Goal: Information Seeking & Learning: Learn about a topic

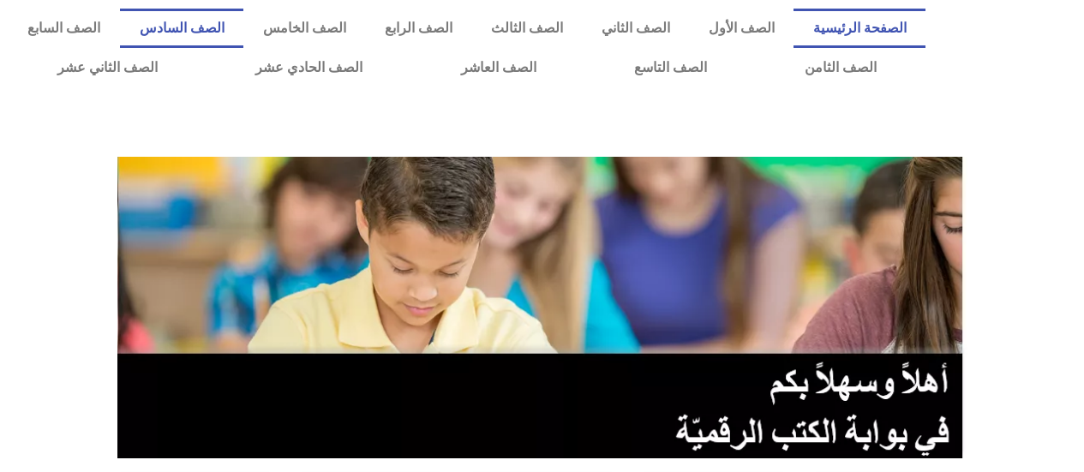
click at [243, 17] on link "الصف السادس" at bounding box center [181, 28] width 123 height 39
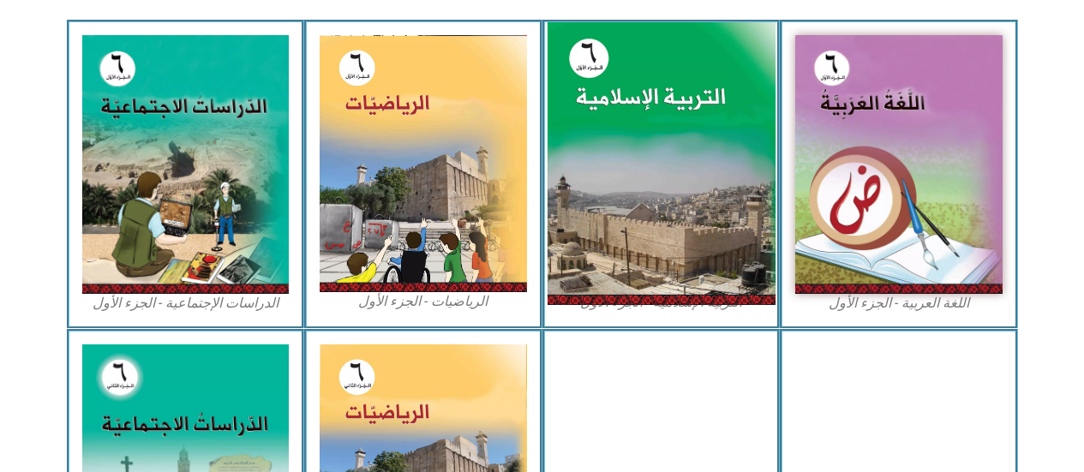
scroll to position [600, 0]
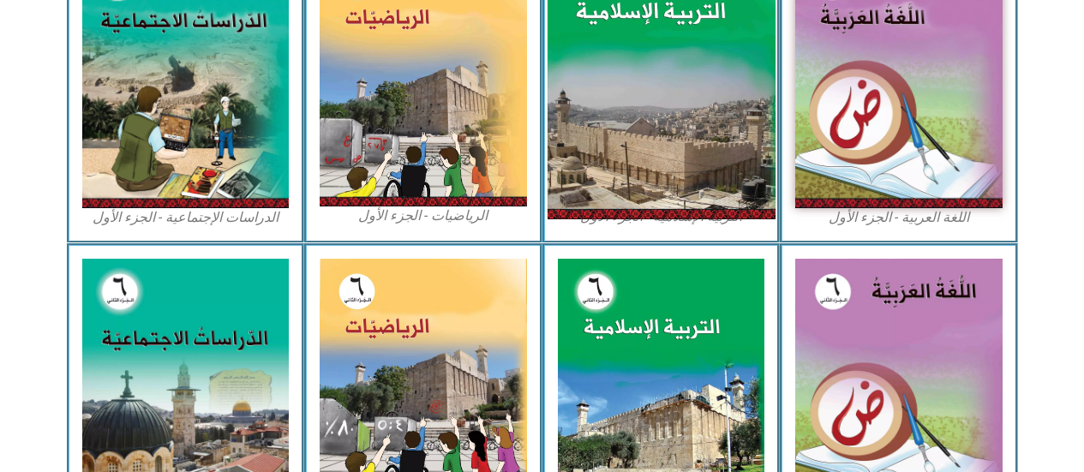
click at [641, 142] on img at bounding box center [661, 79] width 228 height 284
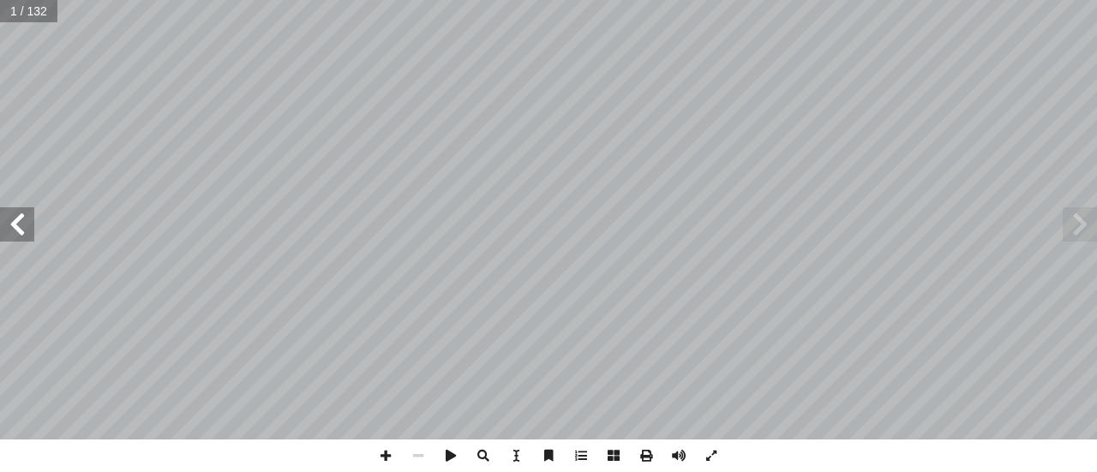
click at [23, 231] on span at bounding box center [17, 224] width 34 height 34
click at [20, 231] on span at bounding box center [17, 224] width 34 height 34
click at [15, 224] on span at bounding box center [17, 224] width 34 height 34
click at [30, 213] on span at bounding box center [17, 224] width 34 height 34
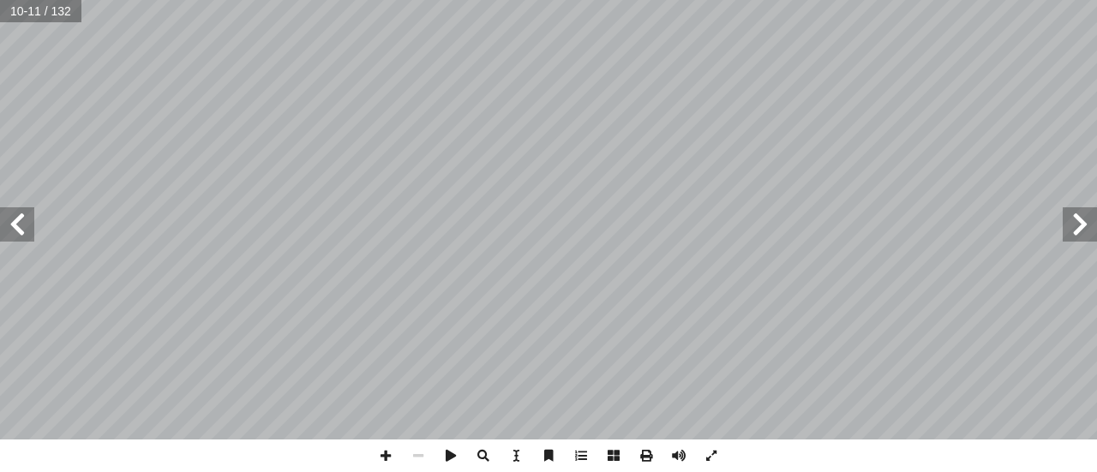
click at [1041, 193] on div "6 تية: آ ال� ِ والمعارف ِ والمفاهيم ِ فكار أ وال� ِ الطلبة في المواضيع ُ م ّ عل…" at bounding box center [548, 220] width 1097 height 440
click at [30, 220] on span at bounding box center [17, 224] width 34 height 34
click at [1077, 225] on span at bounding box center [1080, 224] width 34 height 34
click at [1089, 201] on div "4 ولى أ حدة ال� َ الو الكريم ُ ن آ ا القر � ن الكريم ربيع قلوبن آ ا القر هداف ا…" at bounding box center [548, 220] width 1097 height 440
drag, startPoint x: 1072, startPoint y: 224, endPoint x: 1075, endPoint y: 213, distance: 11.4
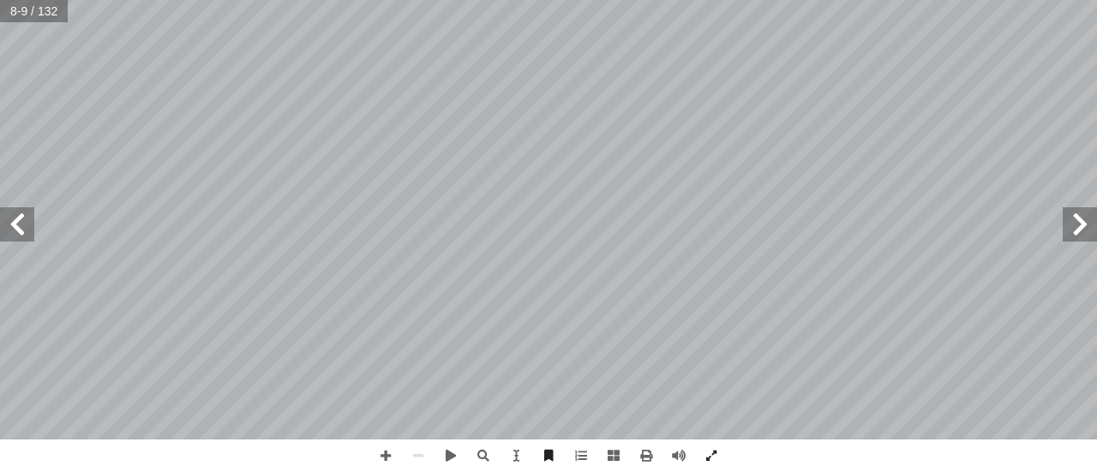
click at [1075, 214] on span at bounding box center [1080, 224] width 34 height 34
click at [374, 457] on span at bounding box center [385, 456] width 33 height 33
click at [13, 236] on span at bounding box center [17, 224] width 34 height 34
click at [26, 236] on span at bounding box center [17, 224] width 34 height 34
click at [410, 156] on html "الصفحة الرئيسية الصف الأول الصف الثاني الصف الثالث الصف الرابع الصف الخامس الصف…" at bounding box center [548, 78] width 1097 height 156
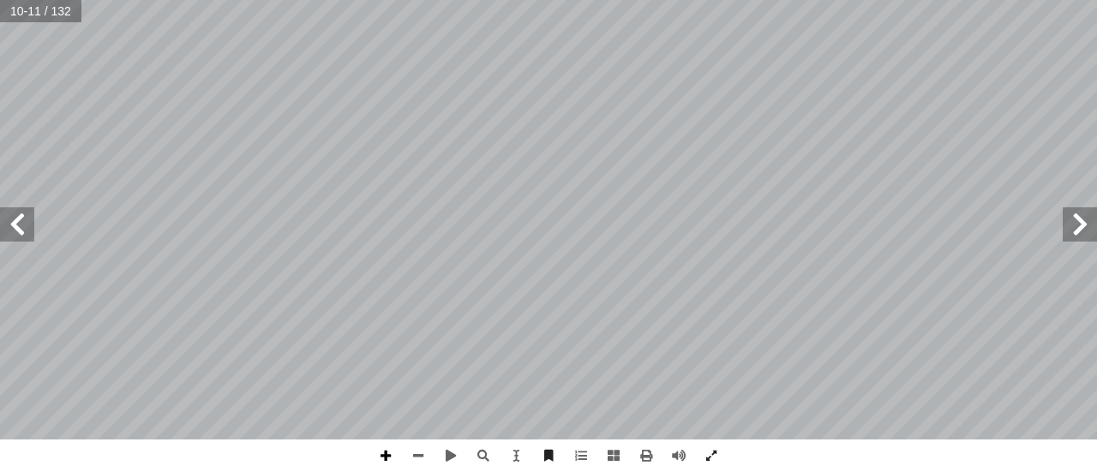
click at [381, 457] on span at bounding box center [385, 456] width 33 height 33
click at [381, 458] on span at bounding box center [385, 456] width 33 height 33
click at [425, 452] on span at bounding box center [418, 456] width 33 height 33
click at [419, 458] on span at bounding box center [418, 456] width 33 height 33
click at [395, 443] on span at bounding box center [385, 456] width 33 height 33
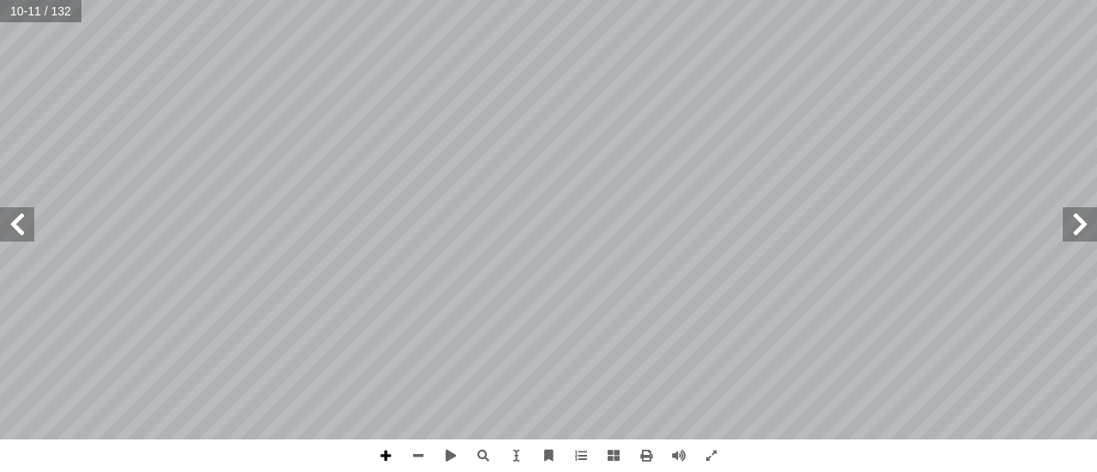
click at [397, 441] on span at bounding box center [385, 456] width 33 height 33
click at [839, 248] on div "6 تية: آ ال� ِ والمعارف ِ والمفاهيم ِ فكار أ وال� ِ الطلبة في المواضيع ُ م ّ عل…" at bounding box center [548, 220] width 1097 height 440
click at [429, 448] on span at bounding box center [418, 456] width 33 height 33
click at [371, 452] on div "6 تية: آ ال� ِ والمعارف ِ والمفاهيم ِ فكار أ وال� ِ الطلبة في المواضيع ُ م ّ عل…" at bounding box center [548, 236] width 1097 height 472
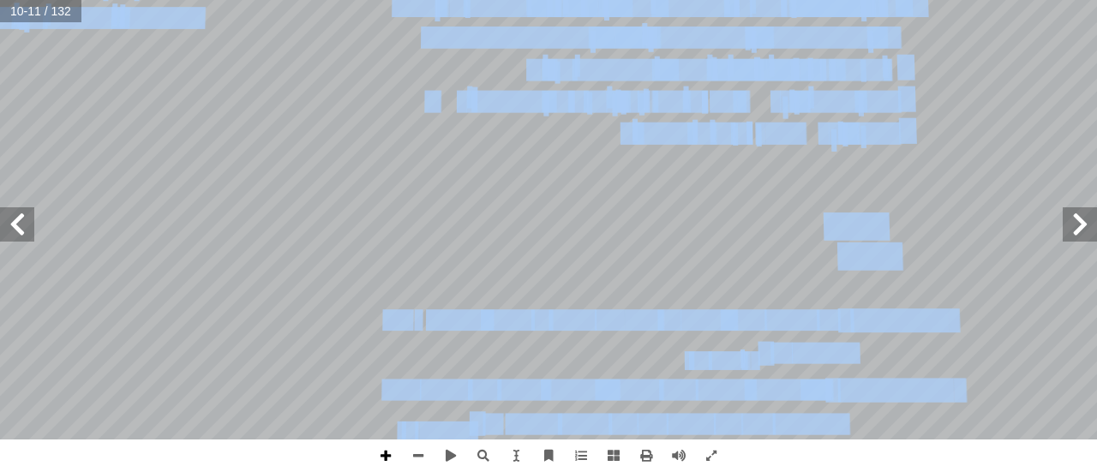
click at [389, 455] on span at bounding box center [385, 456] width 33 height 33
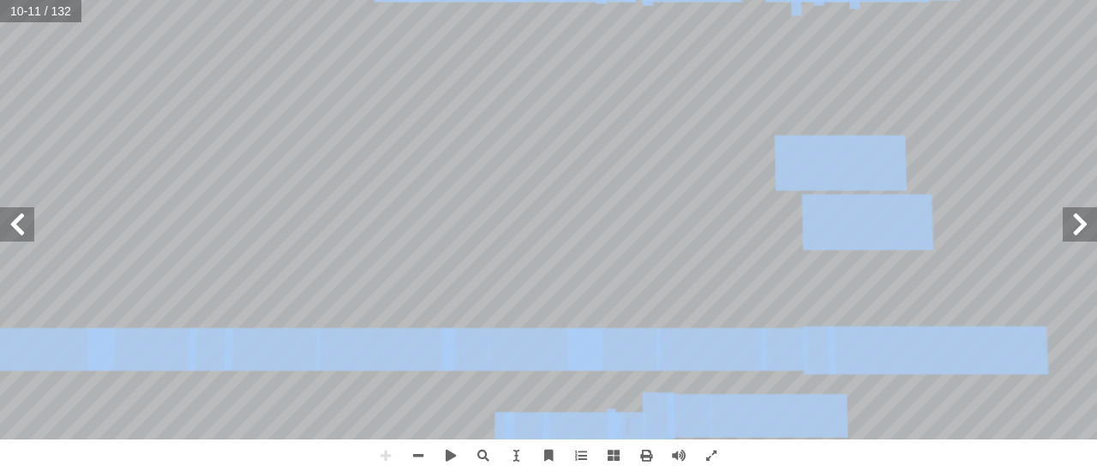
drag, startPoint x: 1077, startPoint y: 232, endPoint x: 1077, endPoint y: 220, distance: 12.0
click at [1077, 230] on span at bounding box center [1080, 224] width 34 height 34
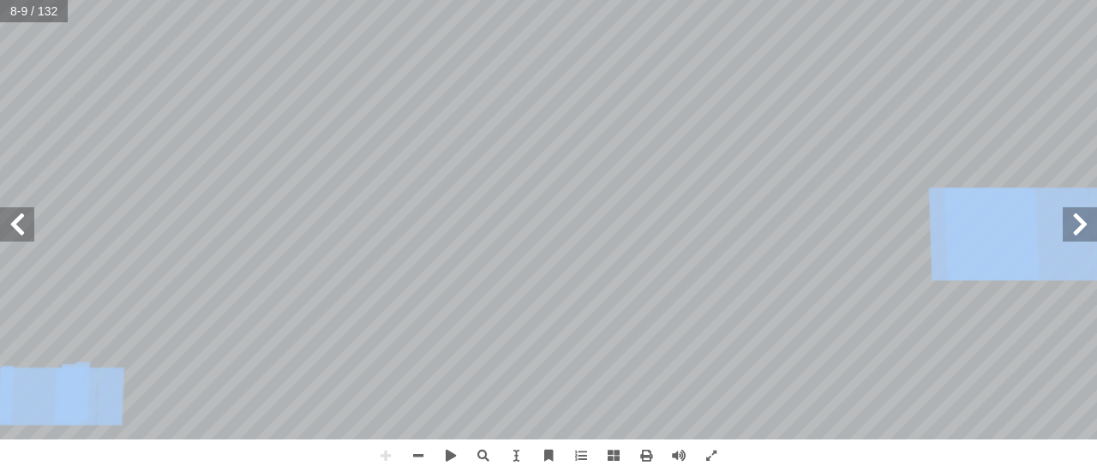
click at [9, 221] on span at bounding box center [17, 224] width 34 height 34
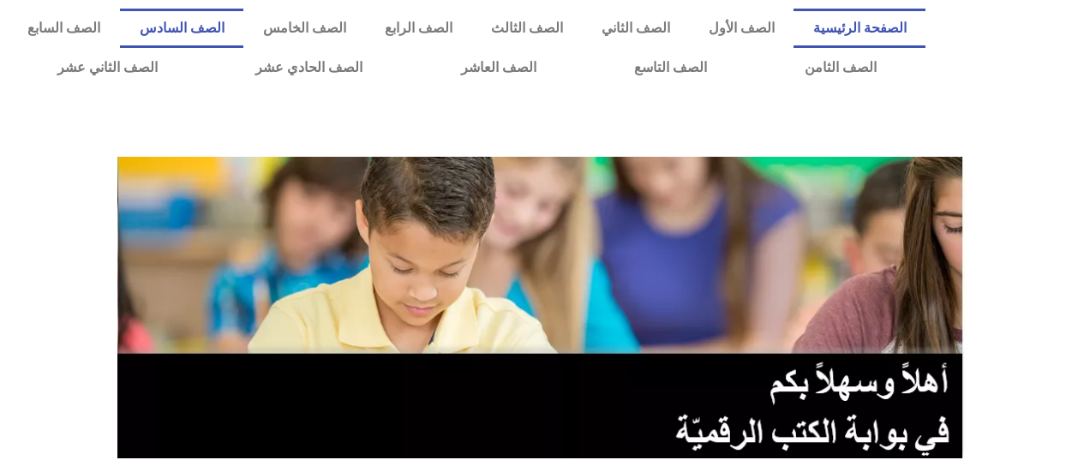
click at [243, 16] on link "الصف السادس" at bounding box center [181, 28] width 123 height 39
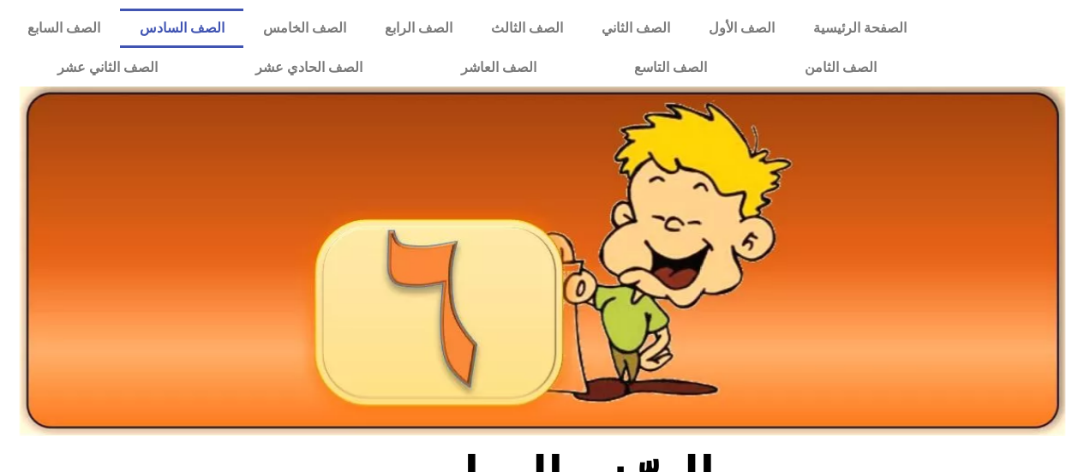
scroll to position [514, 0]
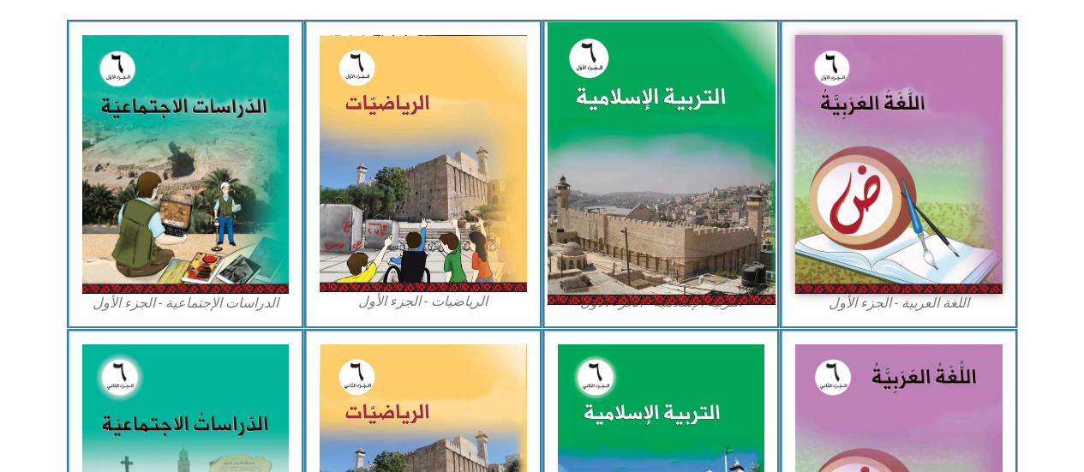
click at [620, 129] on img at bounding box center [661, 164] width 228 height 284
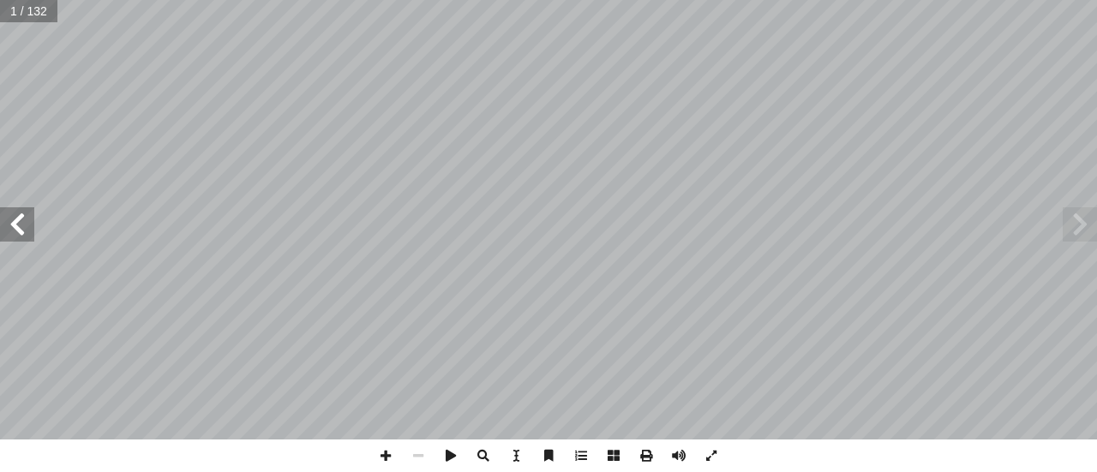
click at [15, 231] on span at bounding box center [17, 224] width 34 height 34
click at [39, 247] on div "ة َّ ي ِ لام ْ س إ ال� ُ ة َ ي ِ ب ْ ر َّ الت ليف: أ فريق الت� 6 ُ زء ُ الج ل َ…" at bounding box center [548, 220] width 1097 height 440
click at [18, 219] on span at bounding box center [17, 224] width 34 height 34
click at [20, 231] on span at bounding box center [17, 224] width 34 height 34
click at [20, 230] on span at bounding box center [17, 224] width 34 height 34
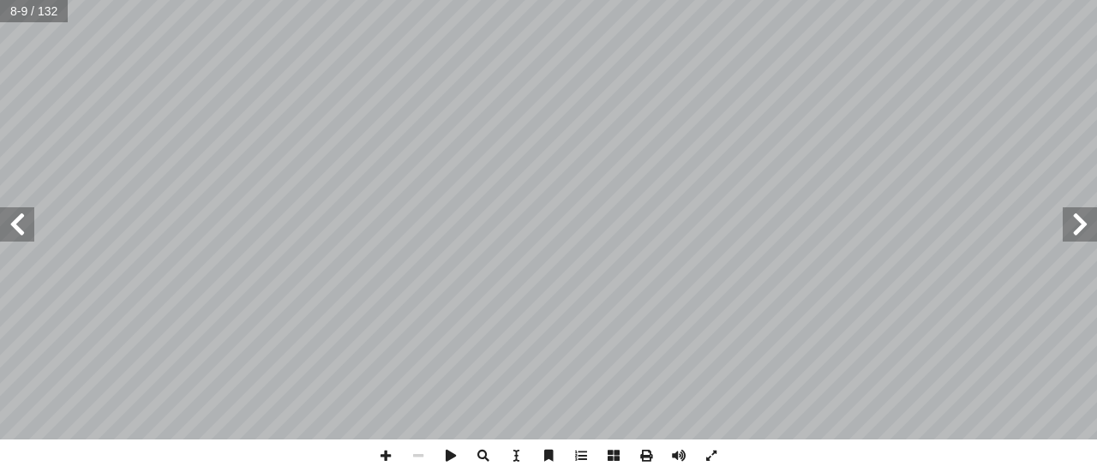
click at [21, 225] on span at bounding box center [17, 224] width 34 height 34
click at [371, 460] on span at bounding box center [385, 456] width 33 height 33
click at [358, 156] on html "الصفحة الرئيسية الصف الأول الصف الثاني الصف الثالث الصف الرابع الصف الخامس الصف…" at bounding box center [548, 78] width 1097 height 156
click at [469, 456] on div "6 تية: آ ال� ِ والمعارف ِ والمفاهيم ِ فكار أ وال� ِ الطلبة في المواضيع ُ م ّ عل…" at bounding box center [548, 236] width 1097 height 472
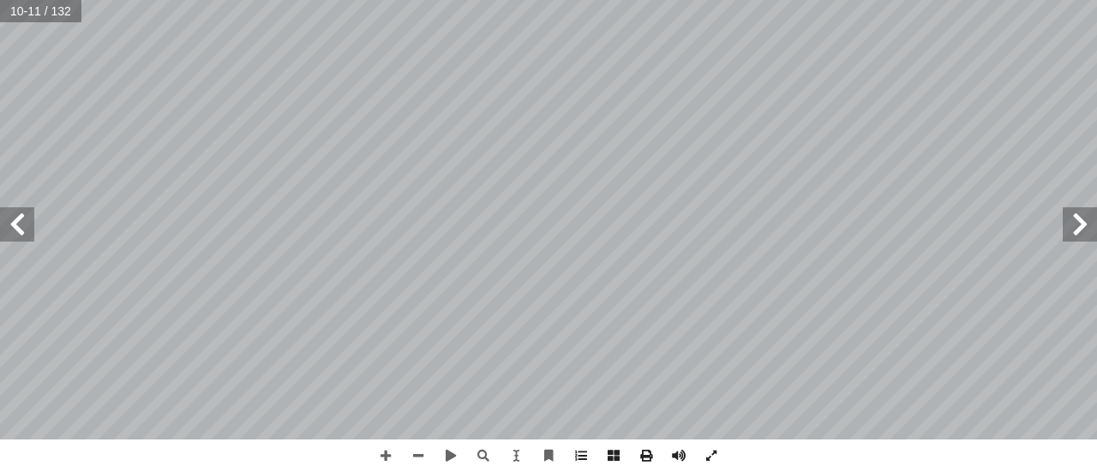
click at [139, 446] on div "6 تية: آ ال� ِ والمعارف ِ والمفاهيم ِ فكار أ وال� ِ الطلبة في المواضيع ُ م ّ عل…" at bounding box center [548, 236] width 1097 height 472
click at [1075, 231] on span at bounding box center [1080, 224] width 34 height 34
click at [378, 457] on span at bounding box center [385, 456] width 33 height 33
click at [24, 223] on span at bounding box center [17, 224] width 34 height 34
click at [375, 459] on span at bounding box center [385, 456] width 33 height 33
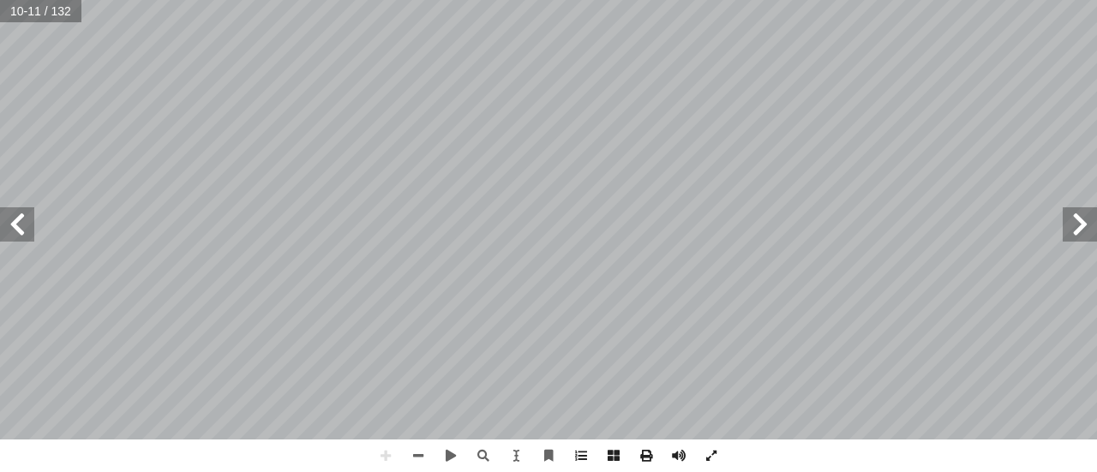
click at [0, 230] on div "6 تية: آ ال� ِ والمعارف ِ والمفاهيم ِ فكار أ وال� ِ الطلبة في المواضيع ُ م ّ عل…" at bounding box center [548, 220] width 1097 height 440
click at [0, 190] on div "6 تية: آ ال� ِ والمعارف ِ والمفاهيم ِ فكار أ وال� ِ الطلبة في المواضيع ُ م ّ عل…" at bounding box center [548, 220] width 1097 height 440
drag, startPoint x: 0, startPoint y: 231, endPoint x: 31, endPoint y: -51, distance: 282.8
click at [31, 0] on html "الصفحة الرئيسية الصف الأول الصف الثاني الصف الثالث الصف الرابع الصف الخامس الصف…" at bounding box center [548, 78] width 1097 height 156
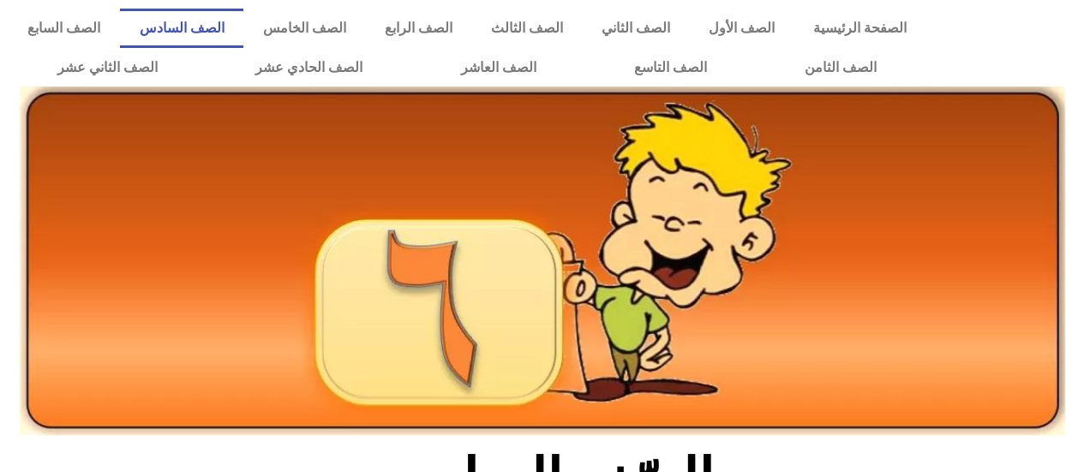
scroll to position [514, 0]
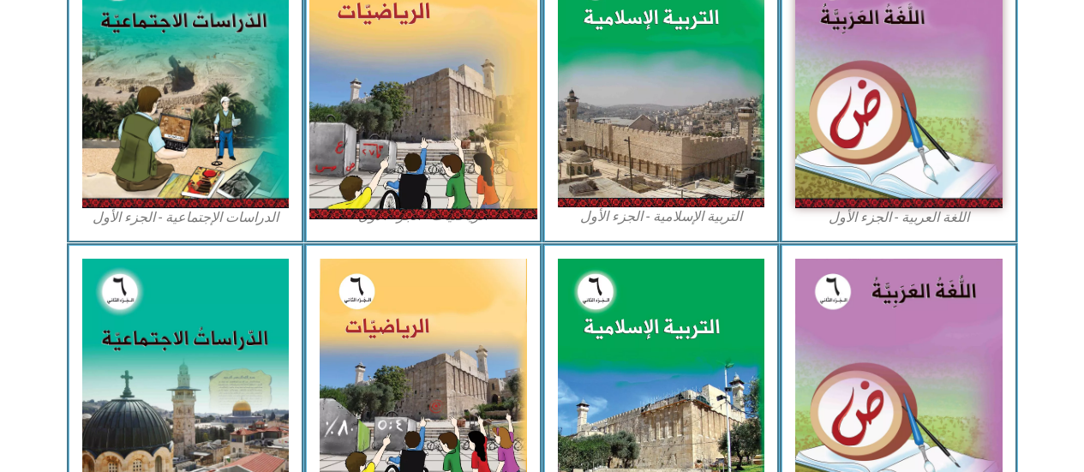
drag, startPoint x: 90, startPoint y: 227, endPoint x: 477, endPoint y: 60, distance: 421.9
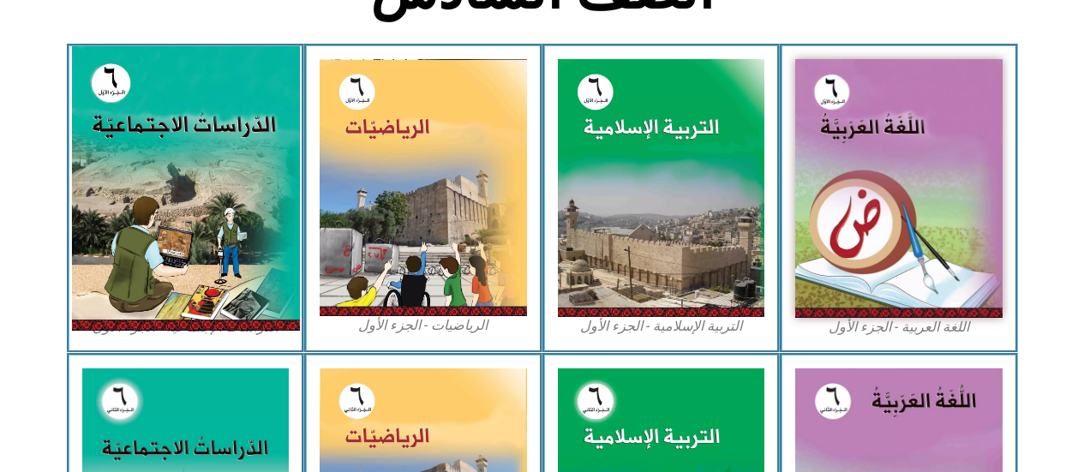
click at [153, 218] on img at bounding box center [185, 188] width 228 height 285
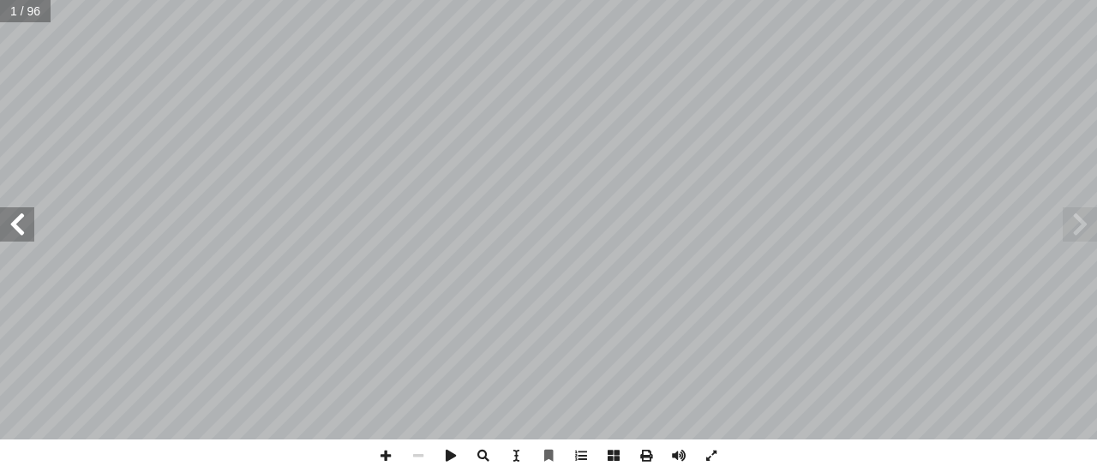
click at [33, 222] on span at bounding box center [17, 224] width 34 height 34
click at [33, 223] on span at bounding box center [17, 224] width 34 height 34
click at [15, 232] on span at bounding box center [17, 224] width 34 height 34
click at [18, 235] on span at bounding box center [17, 224] width 34 height 34
click at [19, 235] on span at bounding box center [17, 224] width 34 height 34
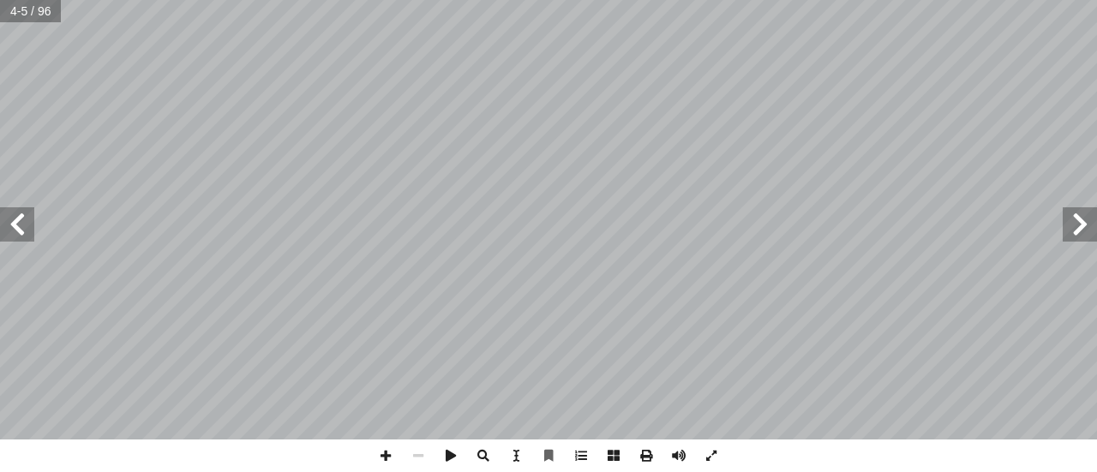
click at [20, 235] on span at bounding box center [17, 224] width 34 height 34
click at [9, 216] on span at bounding box center [17, 224] width 34 height 34
drag, startPoint x: 13, startPoint y: 222, endPoint x: 15, endPoint y: 211, distance: 11.4
click at [15, 213] on span at bounding box center [17, 224] width 34 height 34
click at [384, 461] on span at bounding box center [385, 456] width 33 height 33
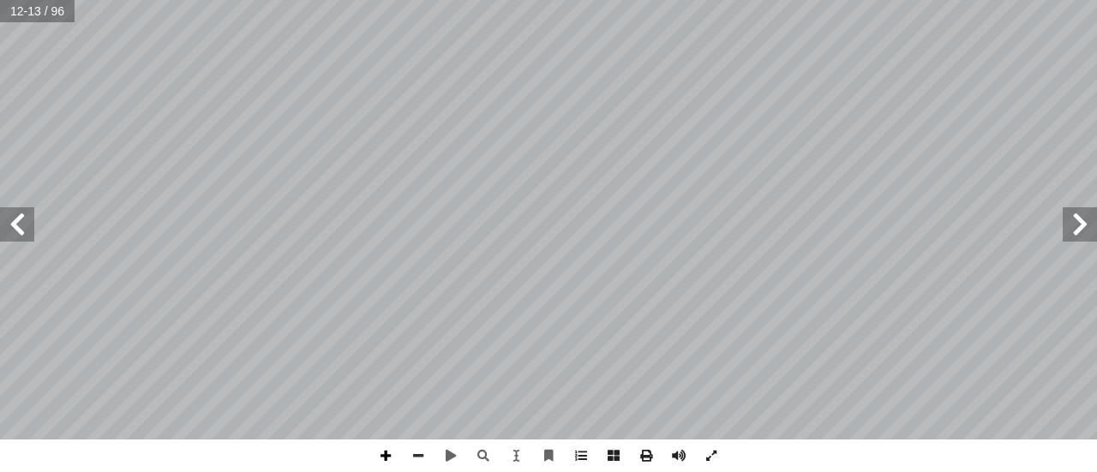
drag, startPoint x: 385, startPoint y: 461, endPoint x: 402, endPoint y: 440, distance: 27.4
click at [386, 454] on span at bounding box center [385, 456] width 33 height 33
click at [134, 453] on div "8 .ها ِ يات َ و َ ت ْ ح ُ م ُ د ِّ د َ ح ُ ي َ ، و ِ ة َ ريط َ الخ ِ ب ُ حيط ُ …" at bounding box center [548, 236] width 1097 height 472
